Goal: Task Accomplishment & Management: Use online tool/utility

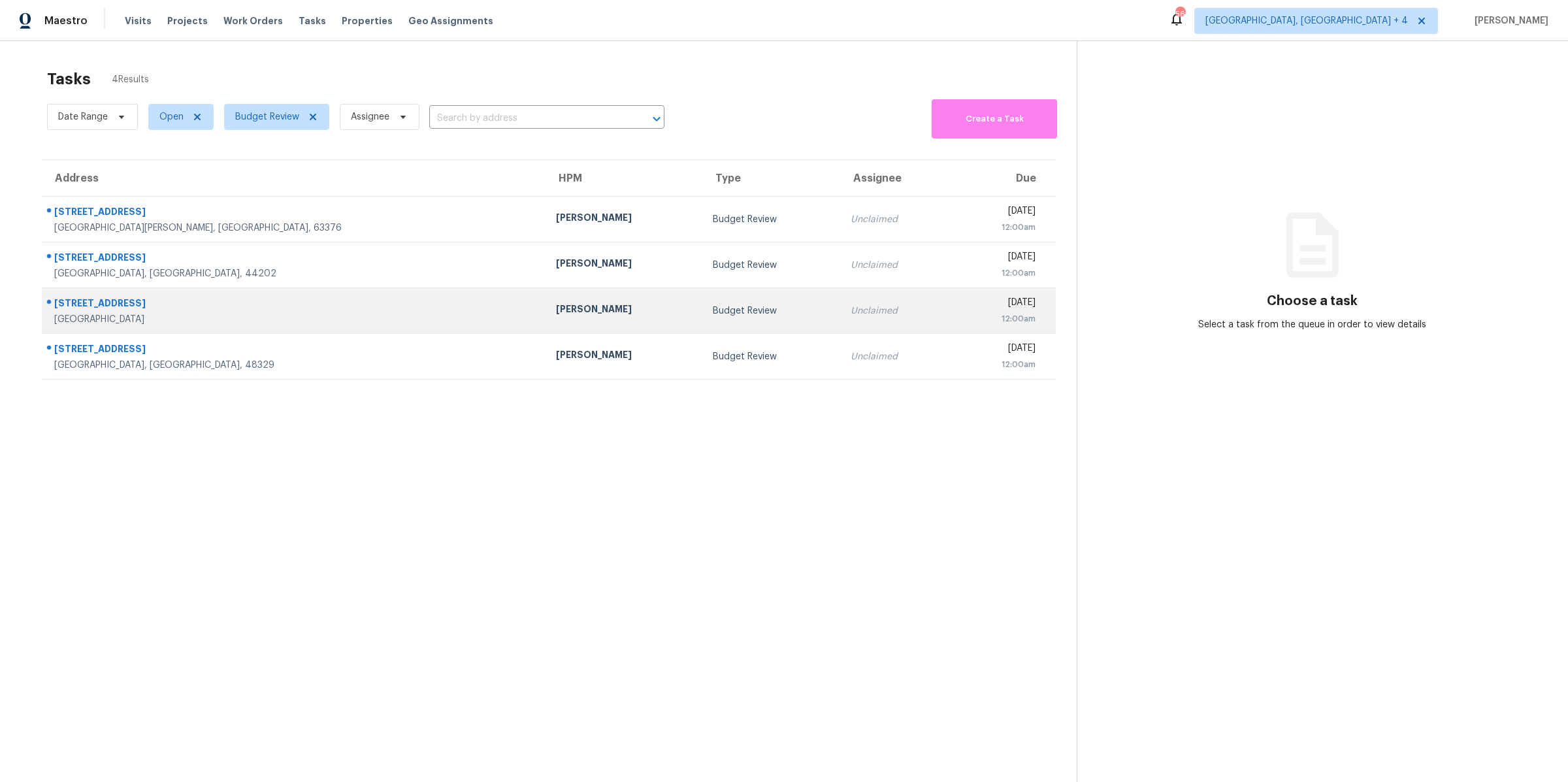
click at [702, 319] on td "Budget Review" at bounding box center [770, 311] width 137 height 45
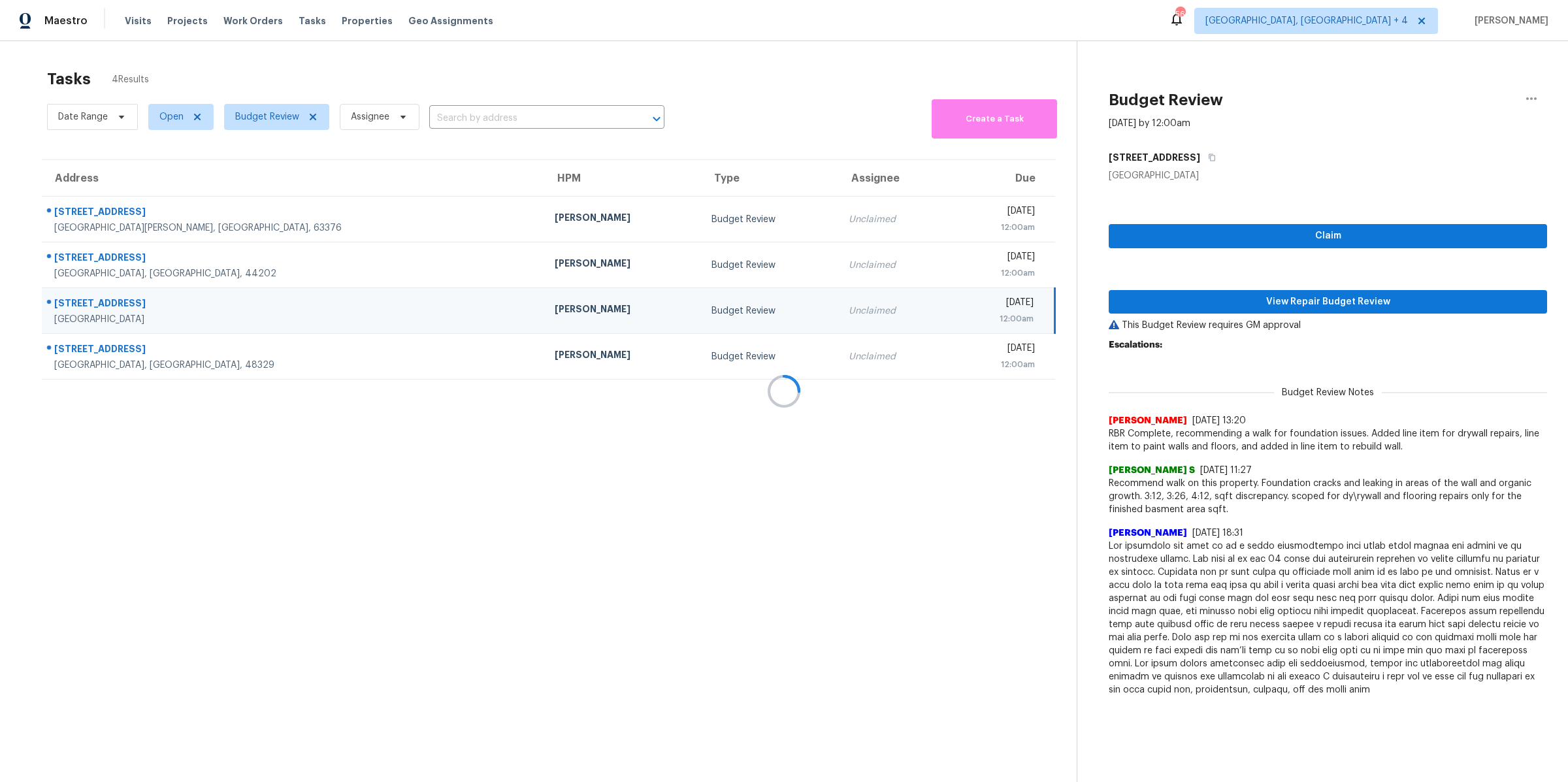
click at [1182, 301] on div at bounding box center [784, 391] width 1568 height 782
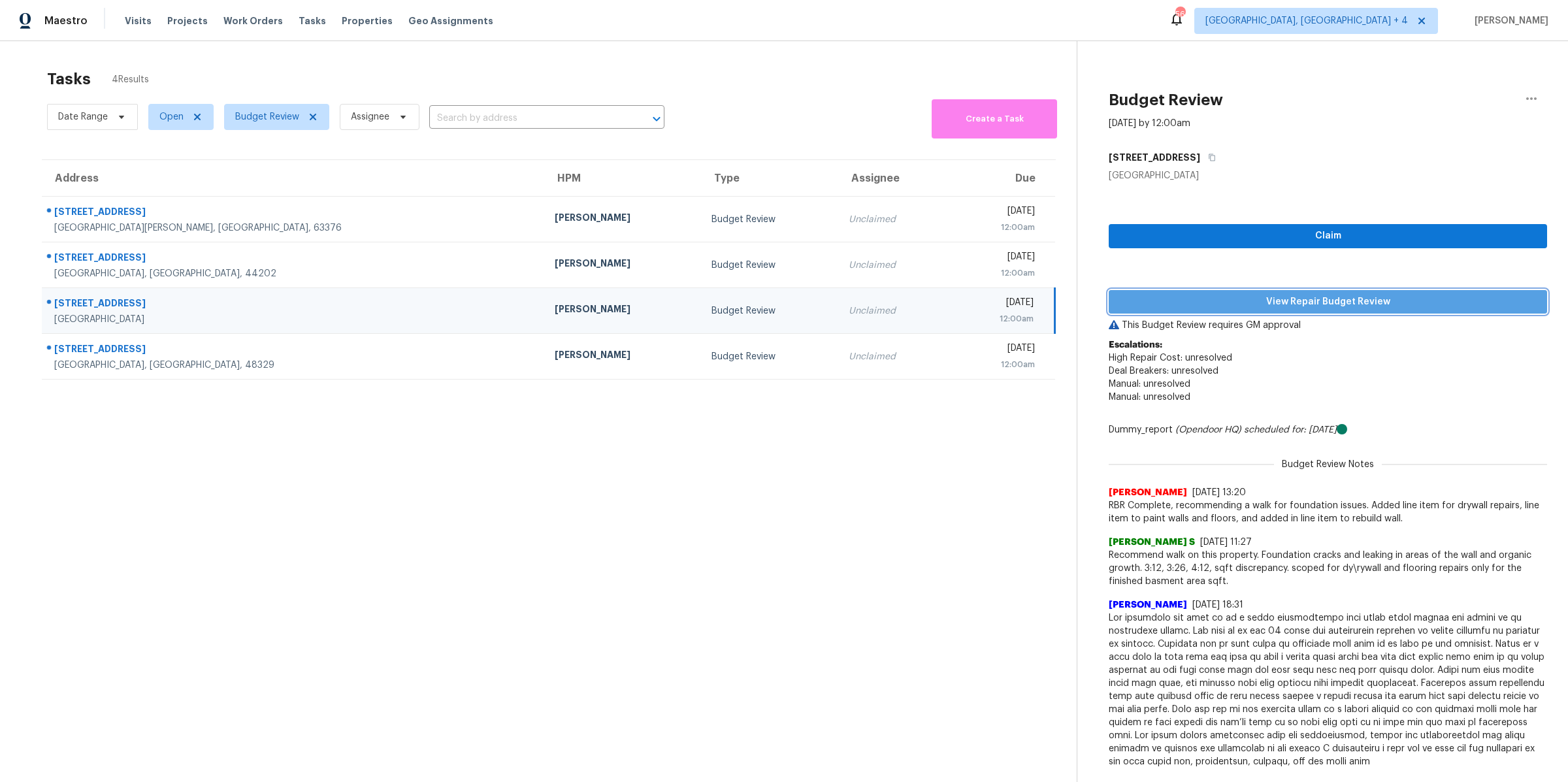
click at [1245, 310] on button "View Repair Budget Review" at bounding box center [1327, 302] width 439 height 25
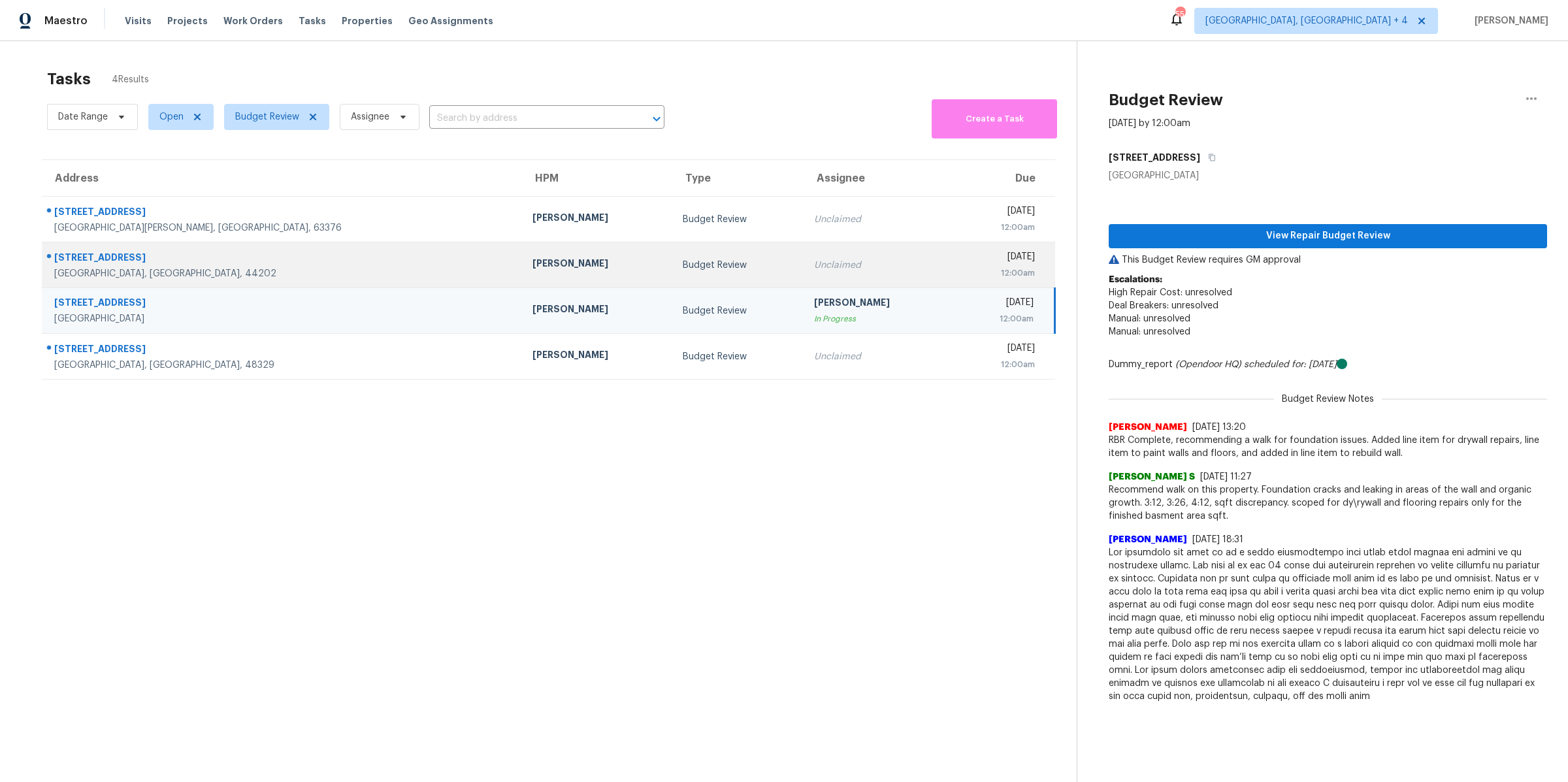
click at [953, 248] on td "Fri, Aug 22nd 2025 12:00am" at bounding box center [1004, 265] width 102 height 45
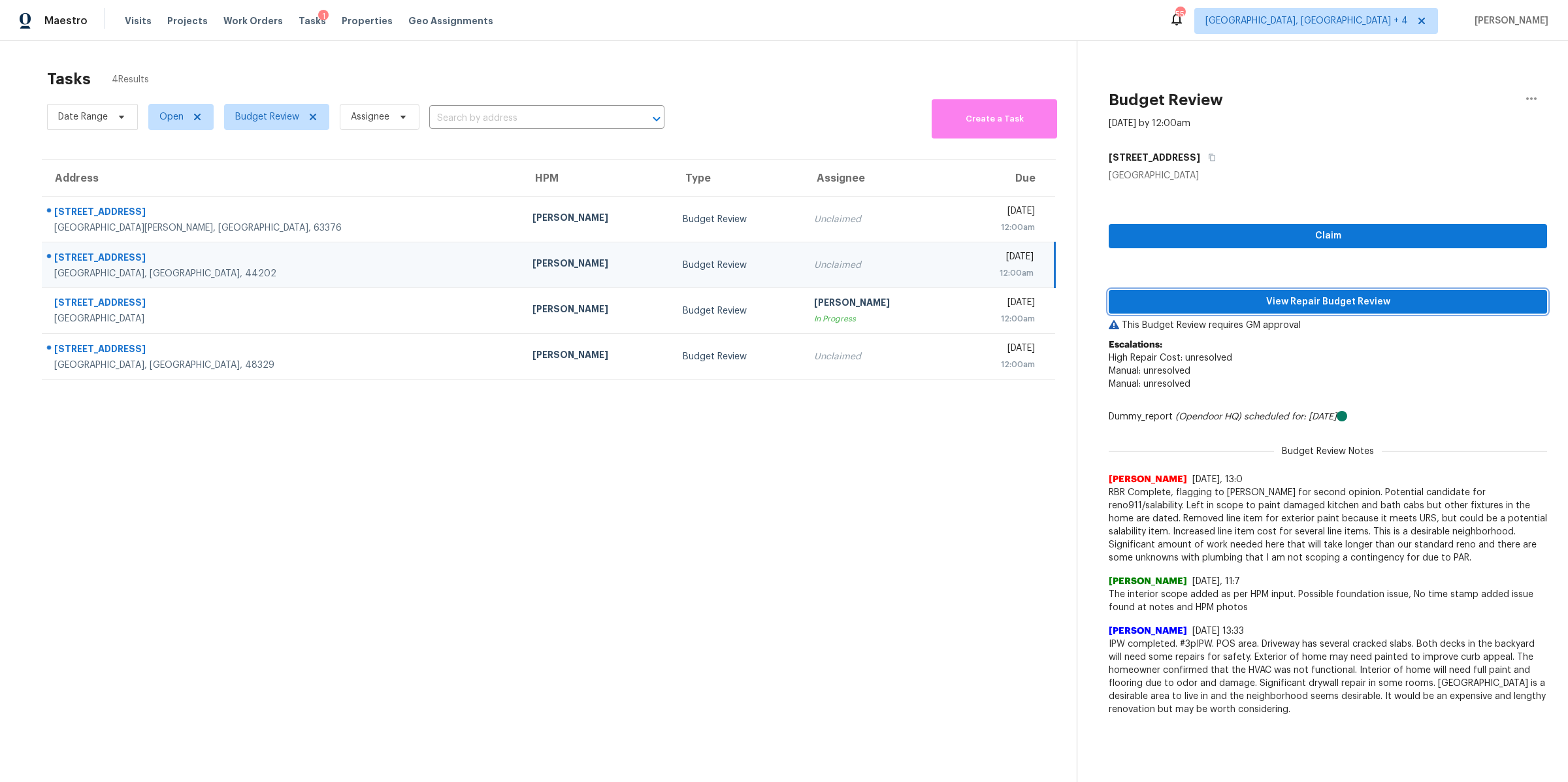
click at [1254, 306] on span "View Repair Budget Review" at bounding box center [1327, 301] width 418 height 16
